Goal: Information Seeking & Learning: Find specific fact

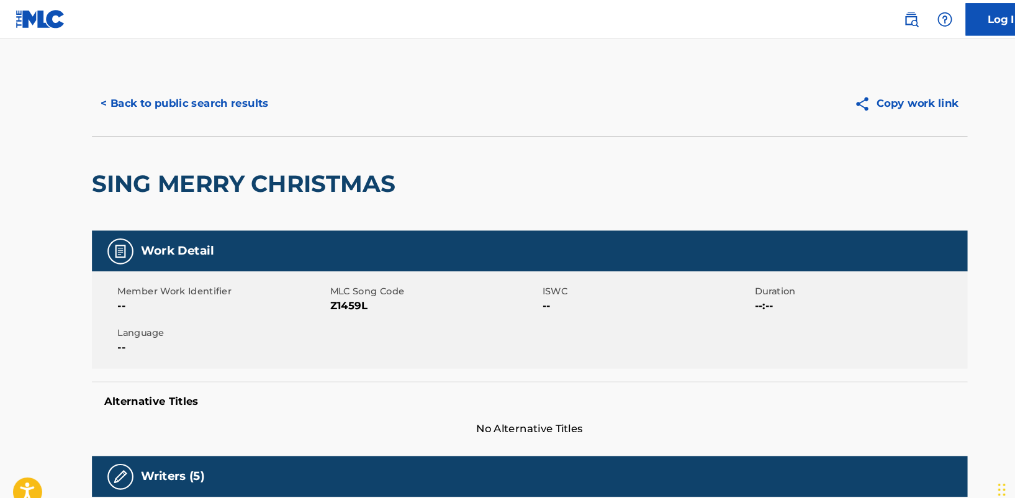
click at [30, 27] on img at bounding box center [39, 18] width 48 height 18
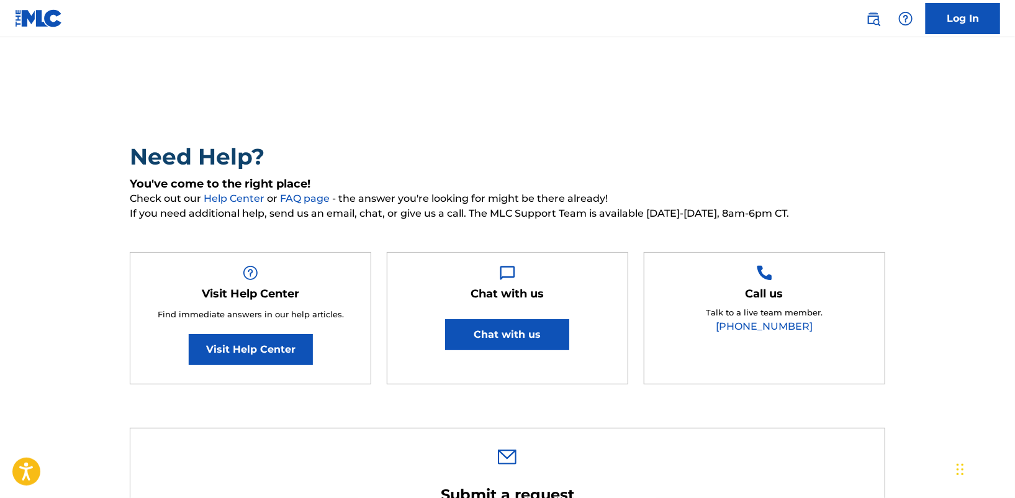
click at [874, 19] on img at bounding box center [873, 18] width 15 height 15
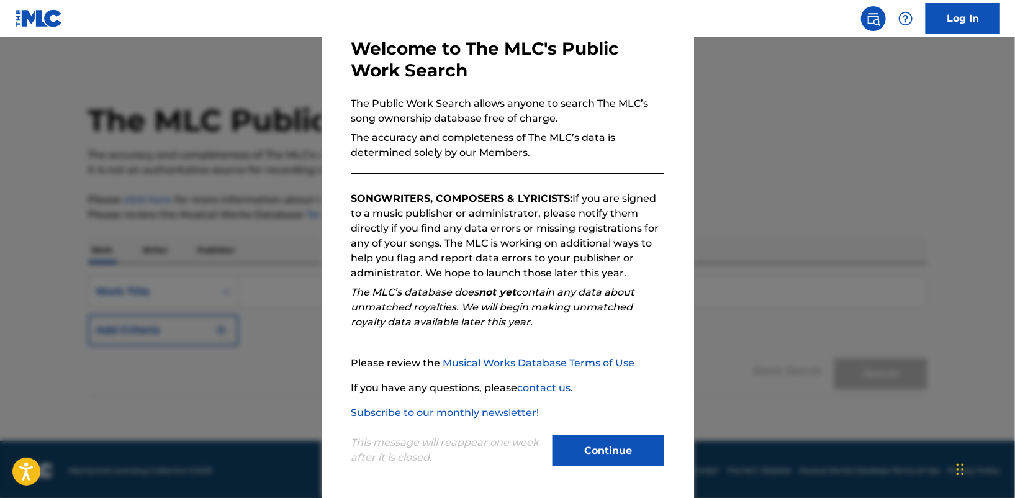
scroll to position [70, 0]
click at [601, 455] on button "Continue" at bounding box center [608, 449] width 112 height 31
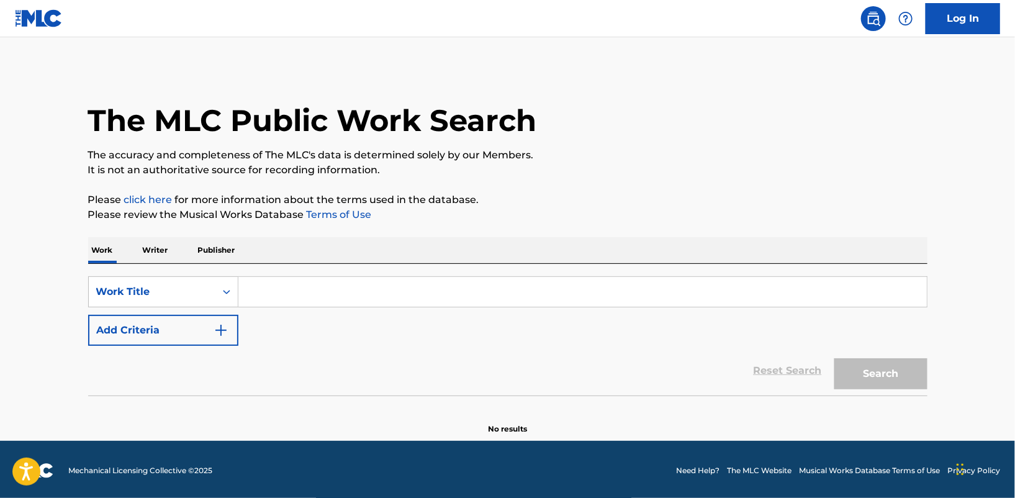
click at [251, 293] on input "Search Form" at bounding box center [582, 292] width 688 height 30
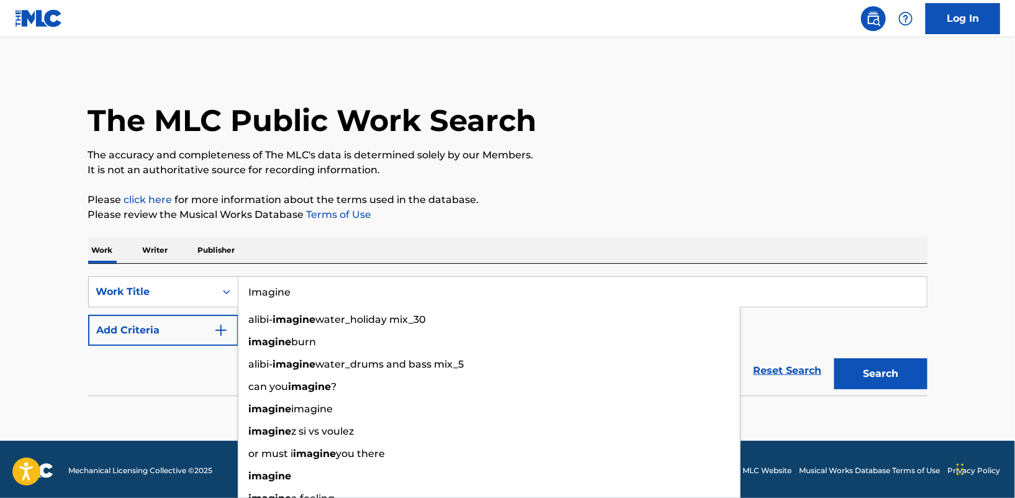
type input "Imagine"
click at [834, 358] on button "Search" at bounding box center [880, 373] width 93 height 31
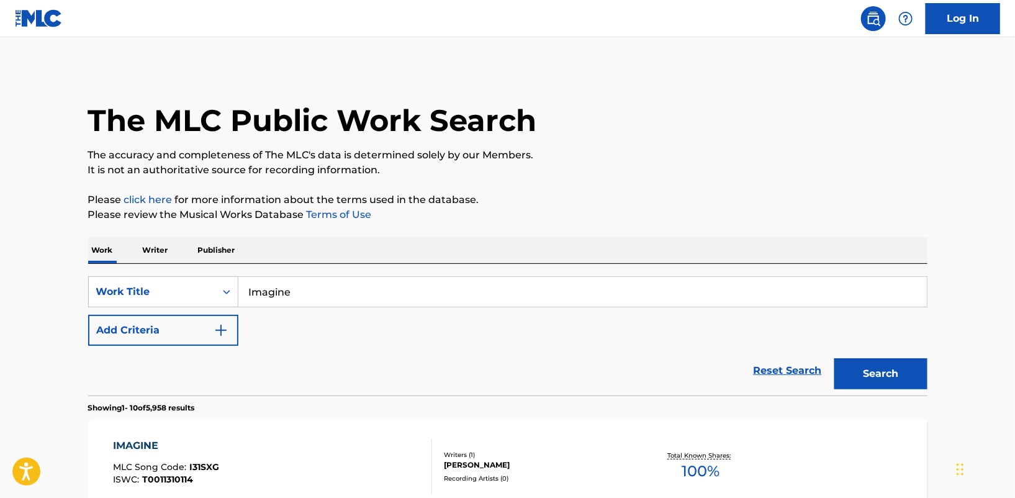
click at [220, 330] on img "Search Form" at bounding box center [220, 330] width 15 height 15
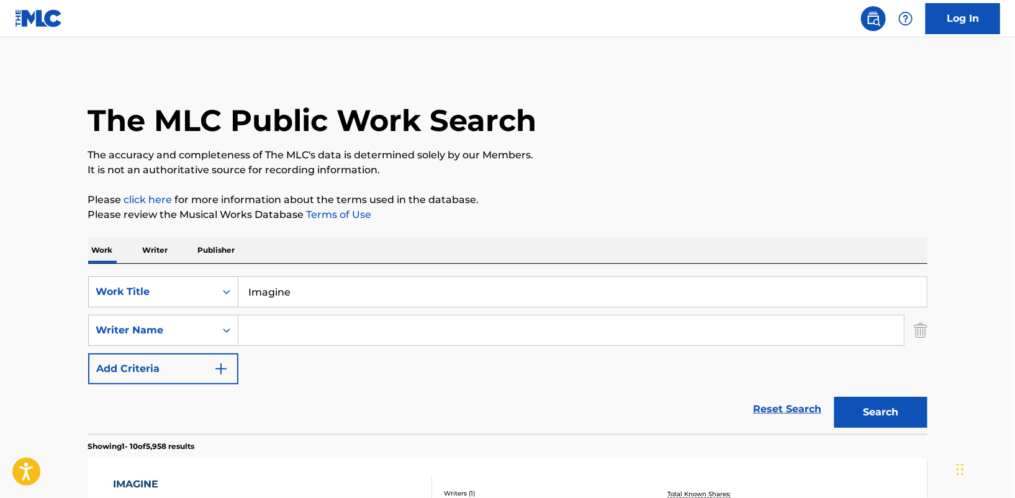
click at [248, 328] on input "Search Form" at bounding box center [570, 330] width 665 height 30
click at [834, 397] on button "Search" at bounding box center [880, 412] width 93 height 31
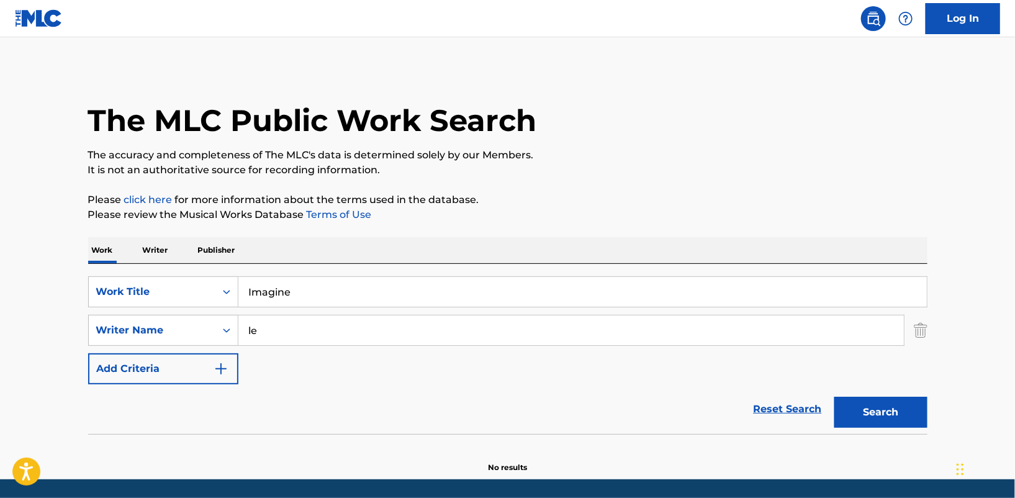
type input "l"
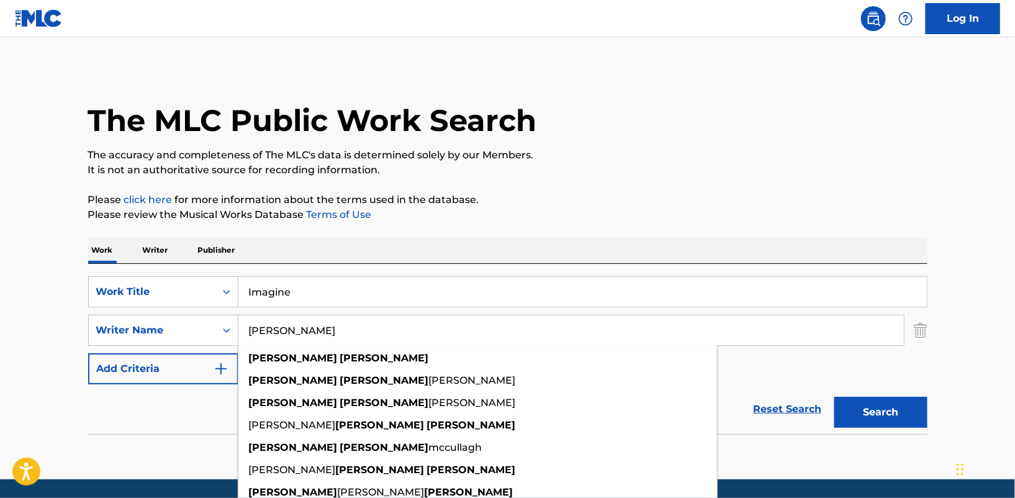
type input "john lennon"
click at [834, 397] on button "Search" at bounding box center [880, 412] width 93 height 31
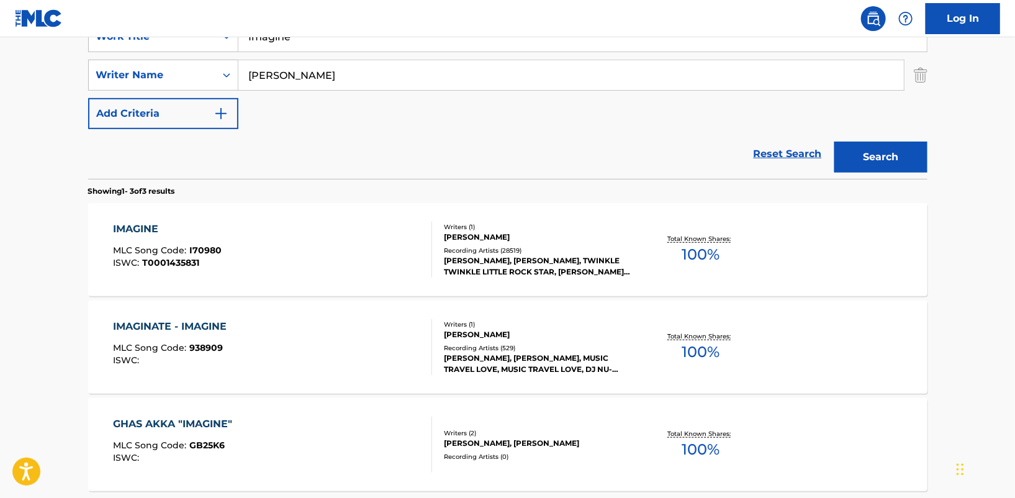
scroll to position [257, 0]
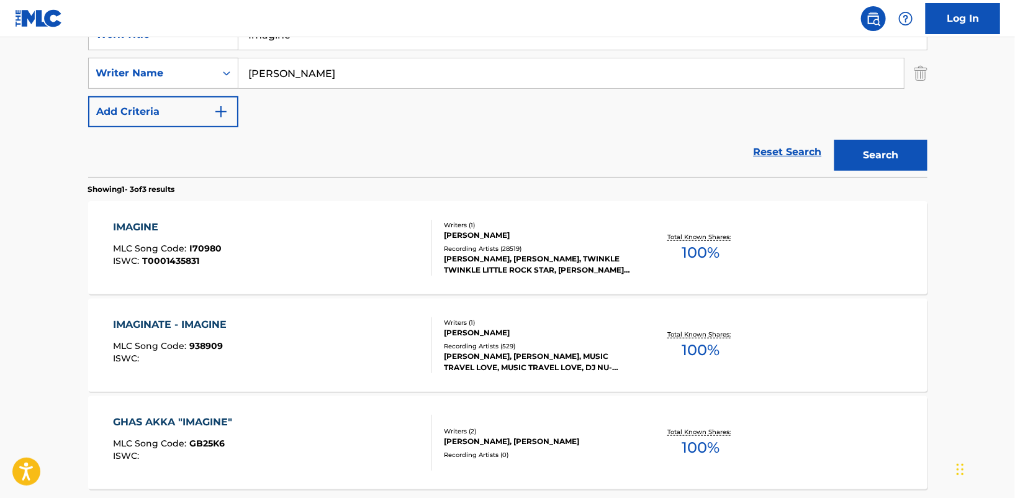
click at [138, 225] on div "IMAGINE" at bounding box center [167, 227] width 109 height 15
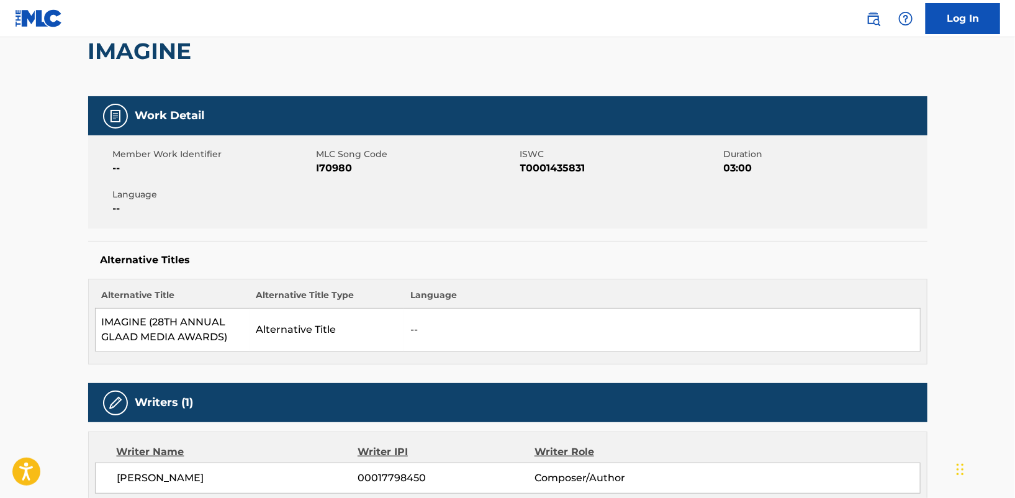
scroll to position [125, 0]
drag, startPoint x: 197, startPoint y: 477, endPoint x: 113, endPoint y: 479, distance: 84.4
click at [113, 479] on div "[PERSON_NAME] 00017798450 Composer/Author" at bounding box center [507, 477] width 825 height 31
copy span "[PERSON_NAME]"
